Goal: Information Seeking & Learning: Understand process/instructions

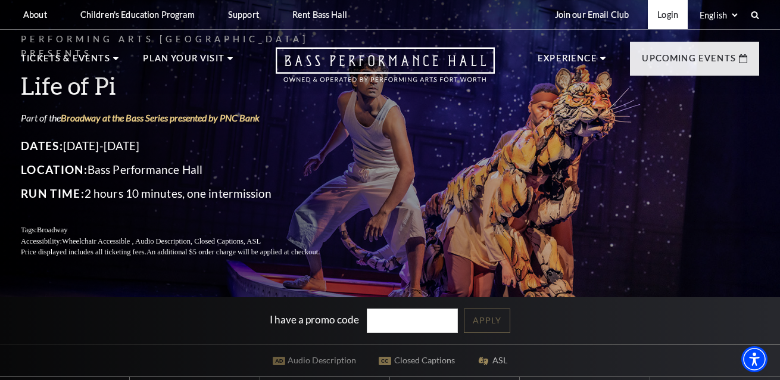
click at [667, 16] on link "Login" at bounding box center [668, 14] width 40 height 29
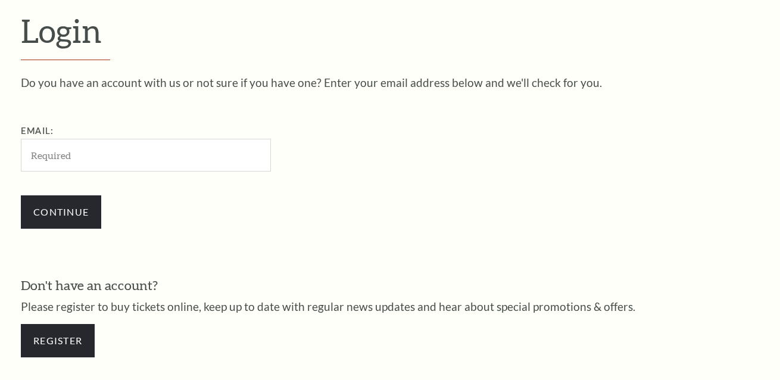
scroll to position [327, 0]
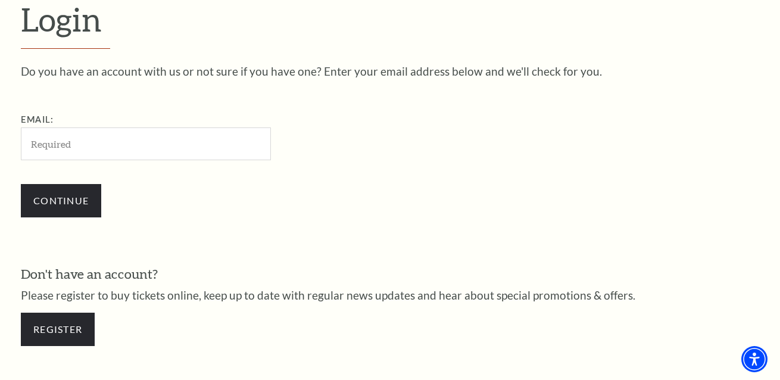
click at [117, 137] on input "Email:" at bounding box center [146, 143] width 250 height 33
type input "jenniferanix@gmail.com"
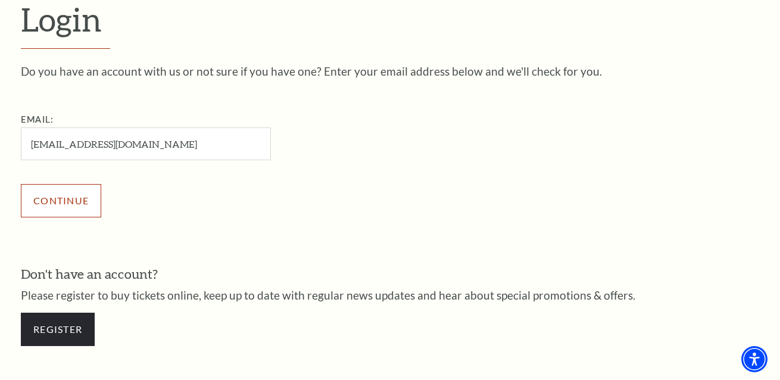
click at [81, 198] on input "Continue" at bounding box center [61, 200] width 80 height 33
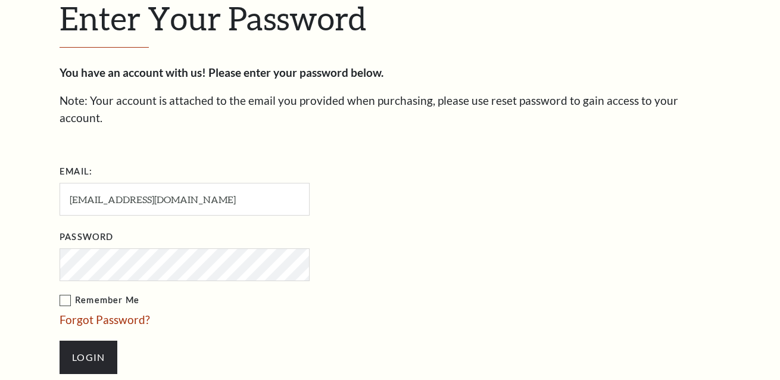
scroll to position [339, 0]
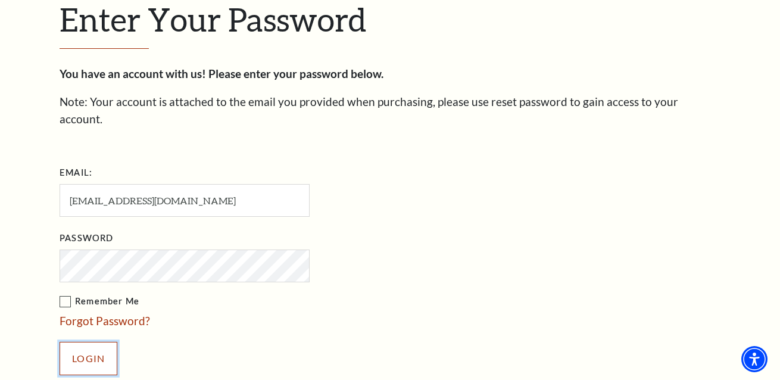
click at [103, 342] on input "Login" at bounding box center [89, 358] width 58 height 33
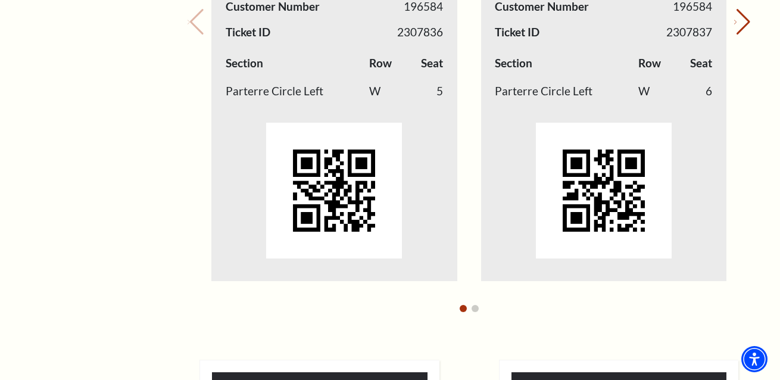
scroll to position [732, 0]
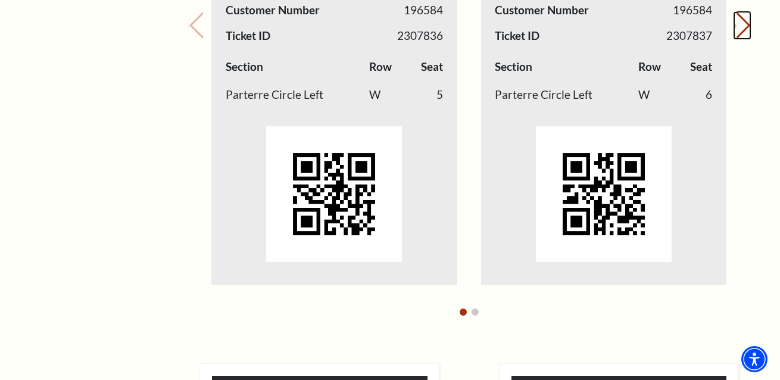
click at [734, 28] on icon "Next slide" at bounding box center [735, 26] width 2 height 4
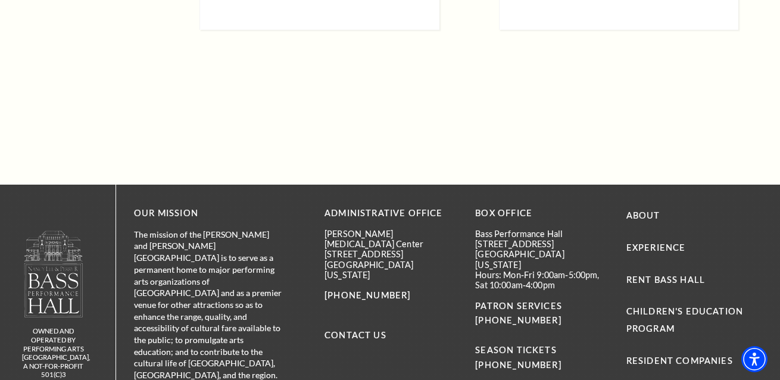
scroll to position [1538, 0]
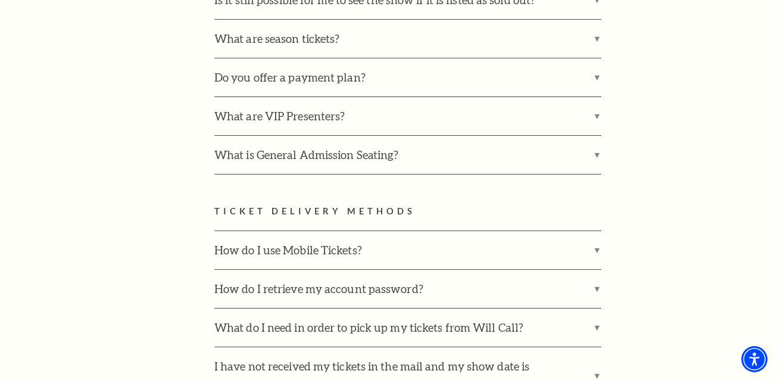
scroll to position [696, 0]
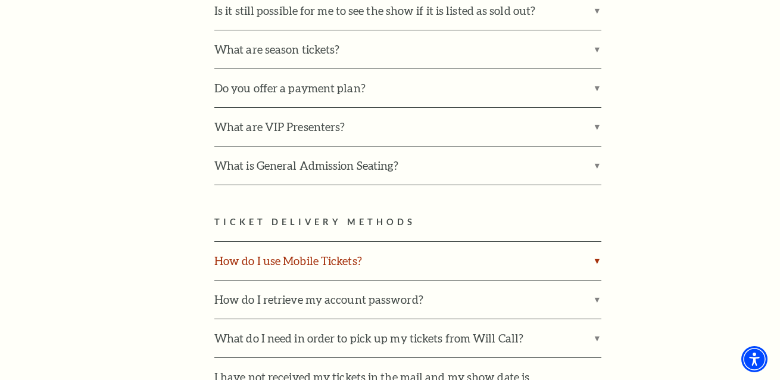
click at [315, 242] on label "How do I use Mobile Tickets?" at bounding box center [407, 261] width 387 height 38
click at [0, 0] on input "How do I use Mobile Tickets?" at bounding box center [0, 0] width 0 height 0
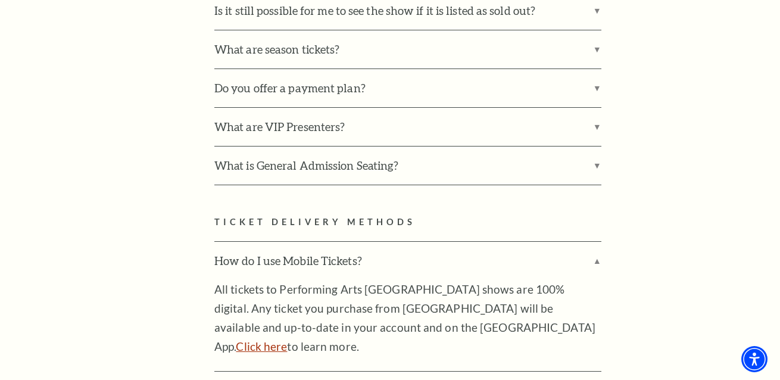
click at [287, 339] on link "Click here" at bounding box center [261, 346] width 51 height 14
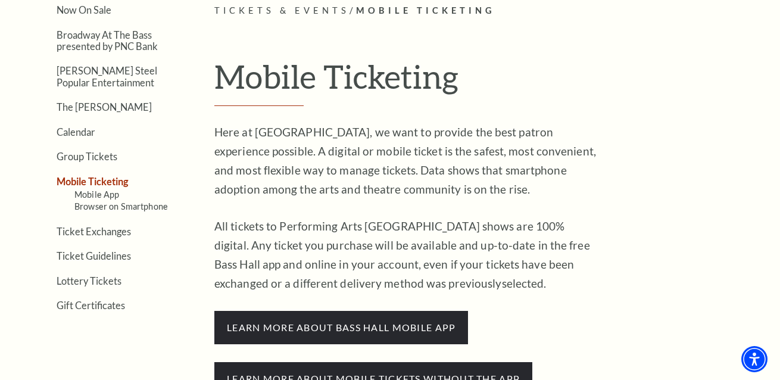
scroll to position [305, 0]
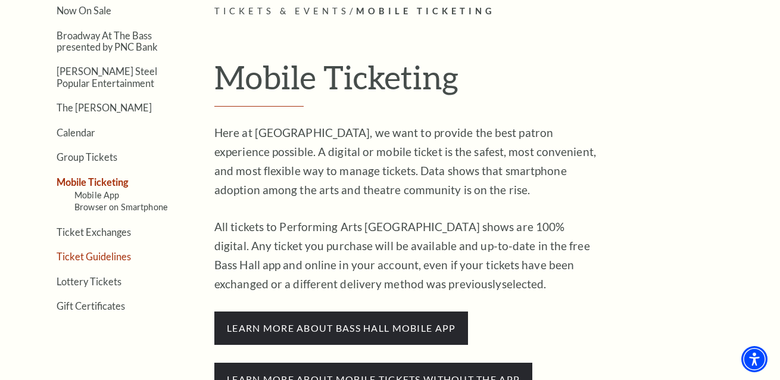
click at [96, 254] on link "Ticket Guidelines" at bounding box center [94, 256] width 74 height 11
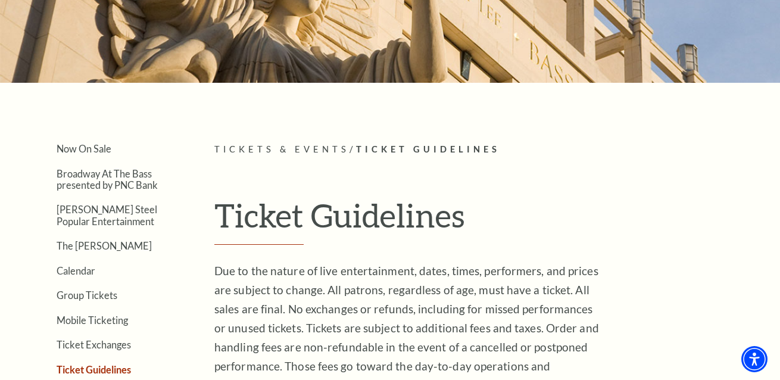
scroll to position [177, 0]
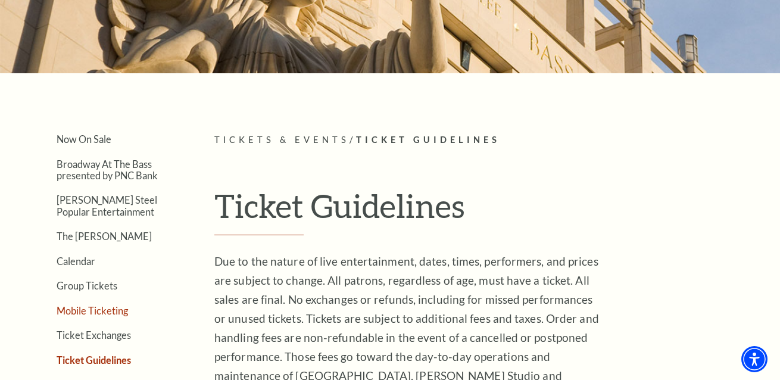
click at [112, 311] on link "Mobile Ticketing" at bounding box center [92, 310] width 71 height 11
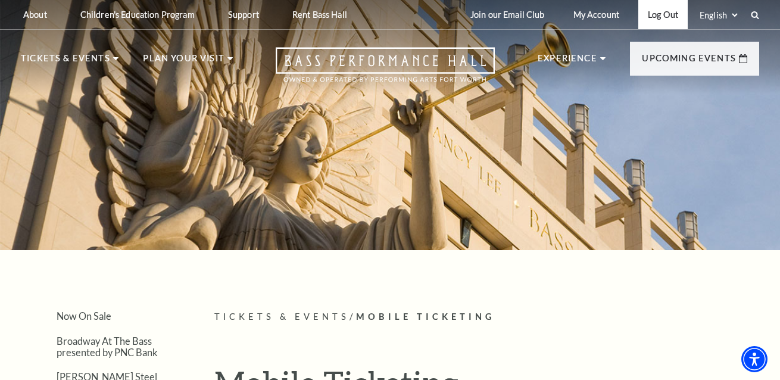
click at [662, 17] on link "Log Out" at bounding box center [662, 14] width 49 height 29
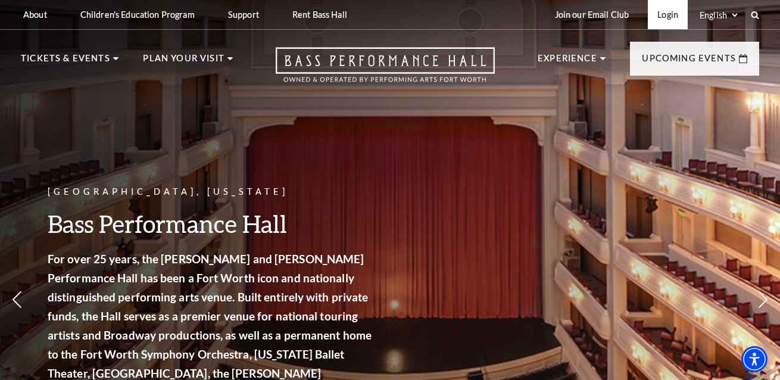
click at [672, 14] on link "Login" at bounding box center [668, 14] width 40 height 29
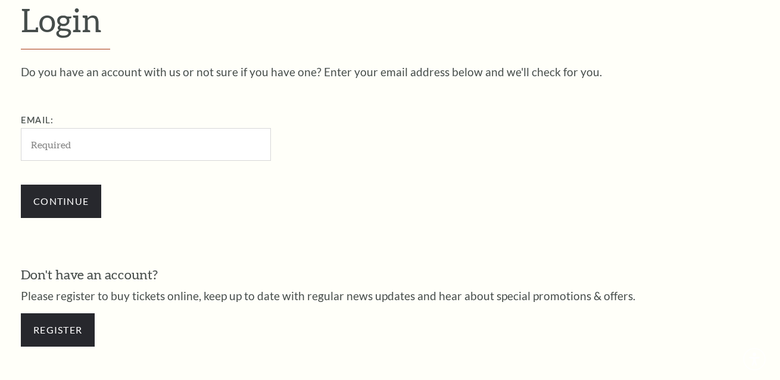
scroll to position [327, 0]
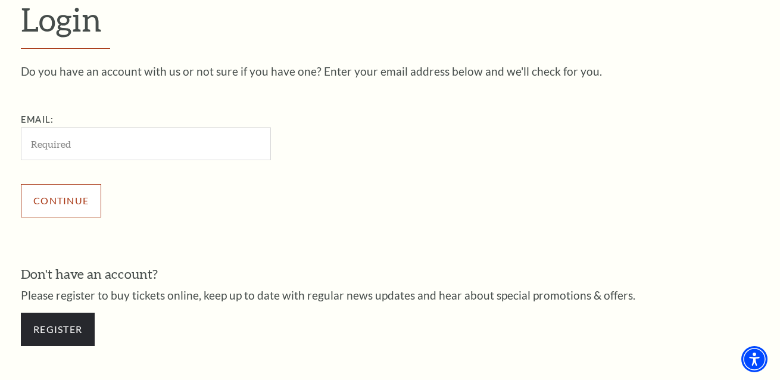
click at [89, 197] on input "Continue" at bounding box center [61, 200] width 80 height 33
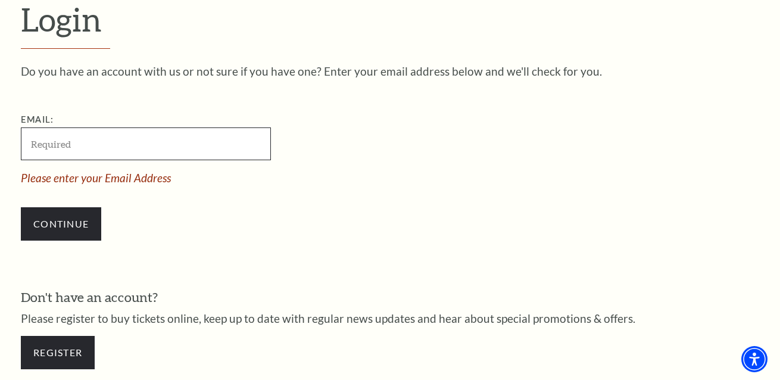
click at [137, 148] on input "Email:" at bounding box center [146, 143] width 250 height 33
type input "[EMAIL_ADDRESS][DOMAIN_NAME]"
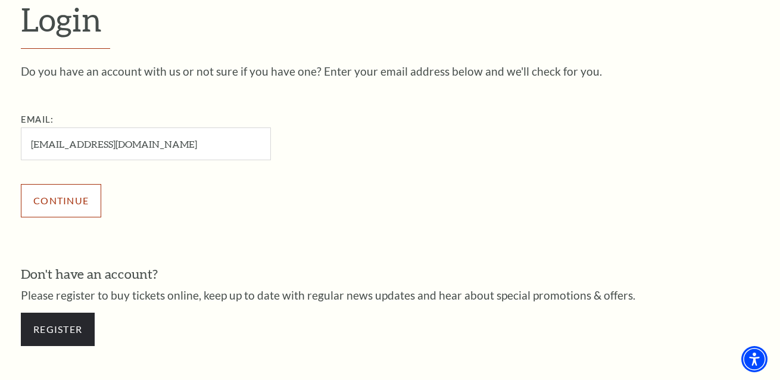
click at [85, 205] on input "Continue" at bounding box center [61, 200] width 80 height 33
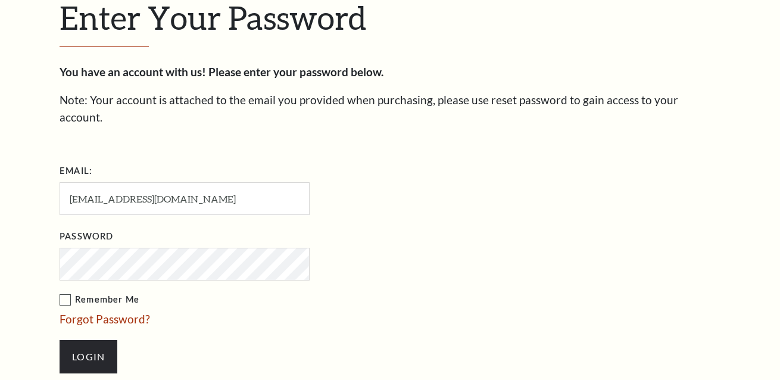
scroll to position [339, 0]
